Goal: Check status

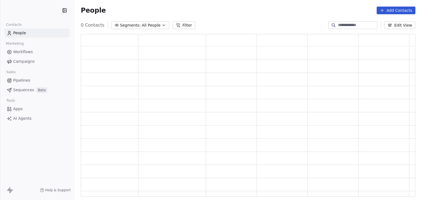
scroll to position [159, 330]
click at [33, 52] on link "Workflows" at bounding box center [36, 51] width 65 height 9
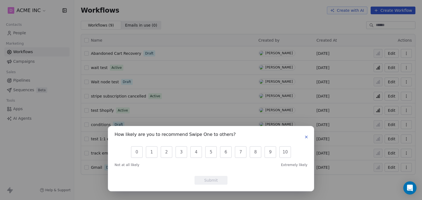
click at [306, 135] on icon "button" at bounding box center [306, 137] width 4 height 4
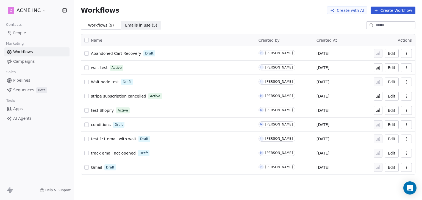
drag, startPoint x: 194, startPoint y: 0, endPoint x: 166, endPoint y: 78, distance: 83.0
click at [166, 78] on div "Wait node test Draft" at bounding box center [167, 82] width 167 height 8
click at [379, 111] on icon at bounding box center [379, 110] width 1 height 3
drag, startPoint x: 128, startPoint y: 97, endPoint x: 251, endPoint y: 99, distance: 123.3
click at [251, 99] on td "stripe subscription cancelled Active" at bounding box center [168, 96] width 174 height 14
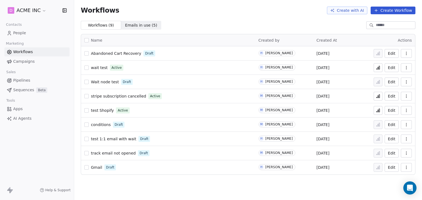
click at [378, 96] on icon at bounding box center [377, 97] width 1 height 2
